Goal: Task Accomplishment & Management: Manage account settings

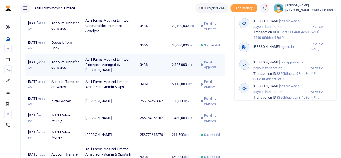
scroll to position [243, 0]
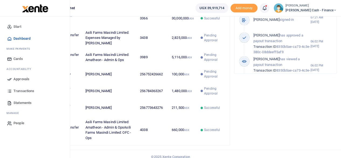
click at [19, 80] on span "Approvals" at bounding box center [21, 78] width 16 height 5
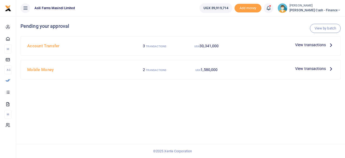
click at [323, 68] on span "View transactions" at bounding box center [310, 69] width 31 height 6
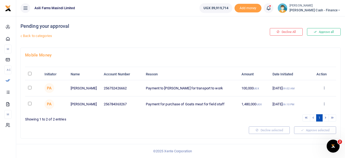
click at [321, 104] on div "Approve Decline Details" at bounding box center [324, 103] width 18 height 5
click at [323, 104] on icon at bounding box center [324, 104] width 4 height 4
click at [301, 136] on link "Details" at bounding box center [304, 137] width 43 height 8
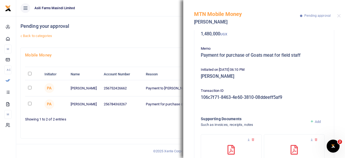
scroll to position [70, 0]
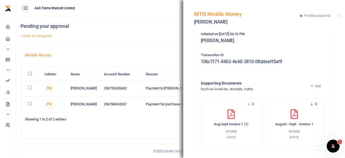
click at [310, 102] on icon at bounding box center [312, 104] width 4 height 4
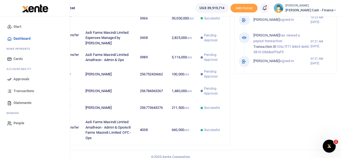
click at [21, 76] on span "Approvals" at bounding box center [21, 78] width 16 height 5
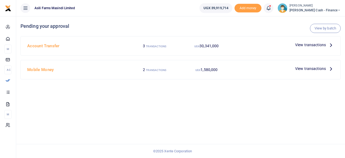
click at [334, 68] on icon at bounding box center [331, 69] width 6 height 6
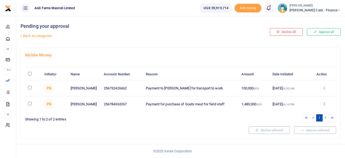
click at [324, 102] on icon at bounding box center [324, 104] width 4 height 4
click at [305, 123] on link "Decline" at bounding box center [304, 125] width 43 height 8
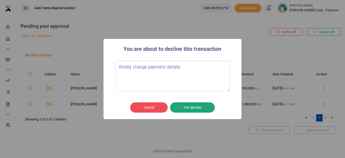
type textarea "Kindly change payment details"
click at [187, 108] on button "Yes decline" at bounding box center [192, 107] width 45 height 10
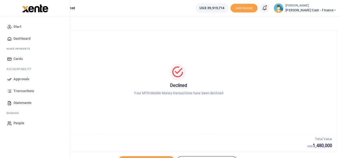
click at [22, 78] on span "Approvals" at bounding box center [21, 78] width 16 height 5
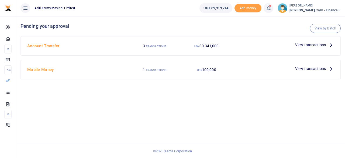
click at [320, 66] on span "View transactions" at bounding box center [310, 69] width 31 height 6
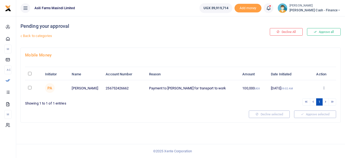
click at [327, 87] on div "Approve Decline Details" at bounding box center [324, 87] width 18 height 5
click at [321, 87] on div "Approve Decline Details" at bounding box center [324, 87] width 18 height 5
click at [323, 87] on icon at bounding box center [324, 88] width 4 height 4
click at [300, 120] on link "Details" at bounding box center [304, 121] width 43 height 8
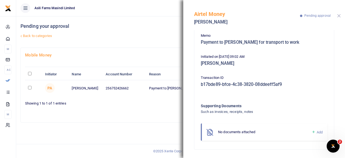
click at [339, 16] on button "Close" at bounding box center [339, 16] width 4 height 4
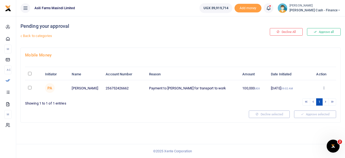
click at [31, 73] on input "\a \a : activate to sort column descending" at bounding box center [30, 74] width 4 height 4
checkbox input "true"
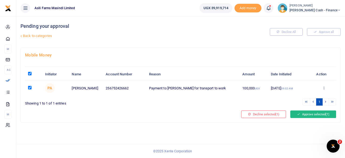
click at [314, 113] on button "Approve selected (1)" at bounding box center [313, 114] width 46 height 8
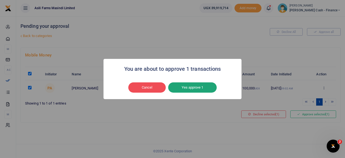
click at [199, 88] on button "Yes approve 1" at bounding box center [192, 87] width 49 height 10
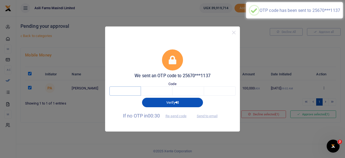
click at [122, 93] on input "text" at bounding box center [125, 90] width 32 height 9
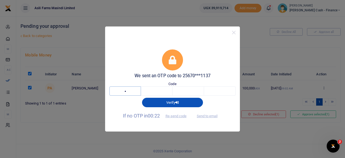
type input "2"
type input "1"
type input "6"
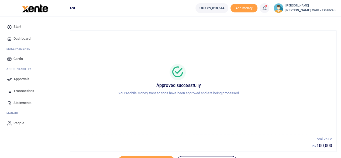
click at [22, 80] on span "Approvals" at bounding box center [21, 78] width 16 height 5
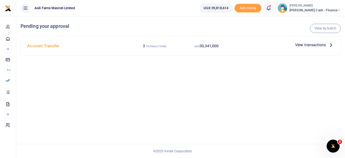
click at [328, 43] on icon at bounding box center [331, 45] width 6 height 6
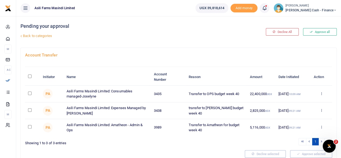
scroll to position [21, 0]
click at [321, 92] on icon at bounding box center [321, 93] width 4 height 4
click at [297, 126] on link "Details" at bounding box center [301, 126] width 43 height 8
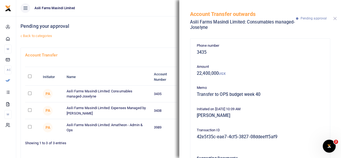
click at [334, 18] on button "Close" at bounding box center [335, 19] width 4 height 4
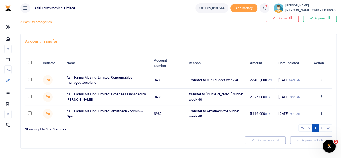
scroll to position [21, 0]
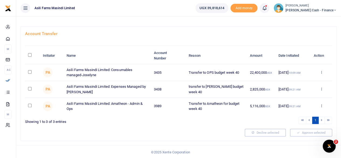
click at [29, 104] on input "checkbox" at bounding box center [30, 106] width 4 height 4
checkbox input "true"
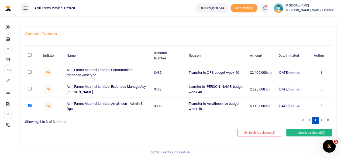
click at [309, 130] on button "Approve selected (1)" at bounding box center [309, 133] width 46 height 8
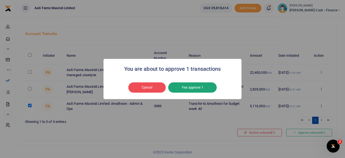
click at [192, 87] on button "Yes approve 1" at bounding box center [192, 87] width 49 height 10
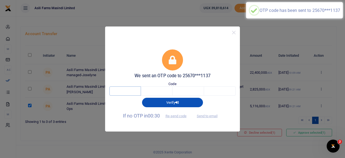
click at [137, 92] on input "text" at bounding box center [125, 90] width 32 height 9
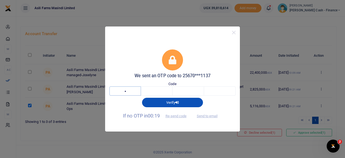
type input "8"
type input "6"
type input "4"
type input "5"
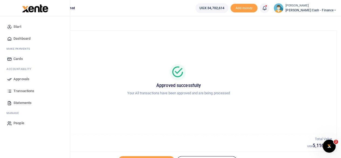
click at [27, 80] on span "Approvals" at bounding box center [21, 78] width 16 height 5
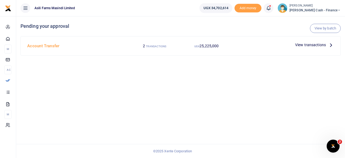
click at [329, 47] on icon at bounding box center [331, 45] width 6 height 6
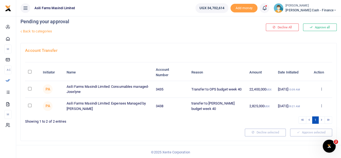
click at [324, 6] on small "[PERSON_NAME]" at bounding box center [310, 6] width 51 height 5
click at [317, 20] on link "Switch accounts" at bounding box center [298, 20] width 43 height 8
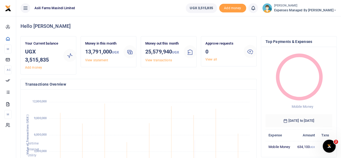
click at [333, 8] on icon at bounding box center [334, 10] width 3 height 4
click at [180, 25] on h4 "Hello [PERSON_NAME]" at bounding box center [178, 26] width 316 height 6
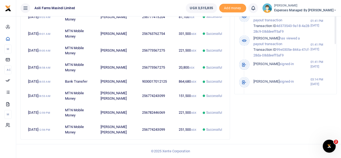
scroll to position [116, 0]
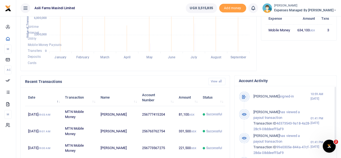
click at [333, 10] on icon at bounding box center [334, 10] width 3 height 4
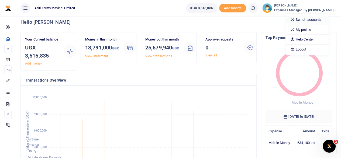
scroll to position [0, 0]
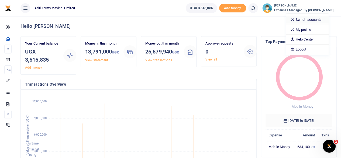
click at [324, 20] on link "Switch accounts" at bounding box center [307, 20] width 43 height 8
